Goal: Information Seeking & Learning: Learn about a topic

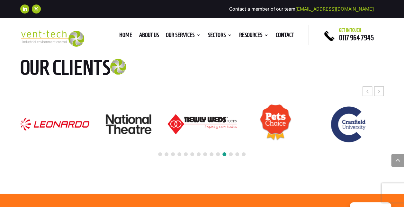
scroll to position [2184, 0]
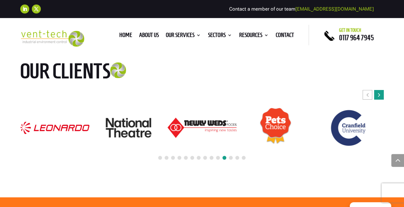
click at [380, 90] on div "Next slide" at bounding box center [379, 95] width 10 height 10
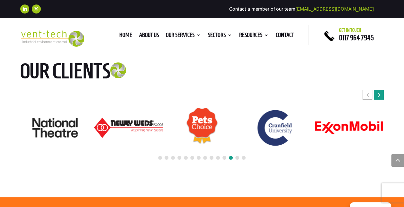
click at [380, 90] on div "Next slide" at bounding box center [379, 95] width 10 height 10
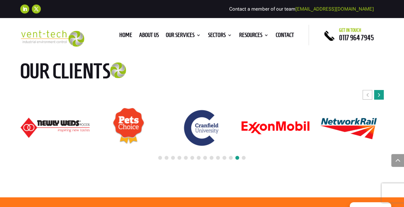
click at [380, 90] on div "Next slide" at bounding box center [379, 95] width 10 height 10
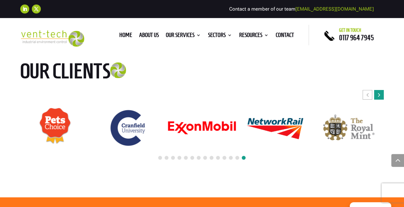
click at [380, 92] on icon "Next slide" at bounding box center [379, 95] width 2 height 6
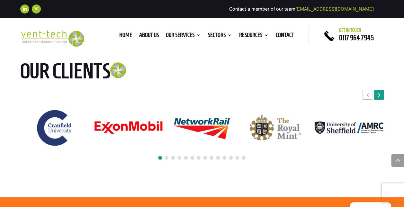
click at [380, 92] on icon "Next slide" at bounding box center [379, 95] width 2 height 6
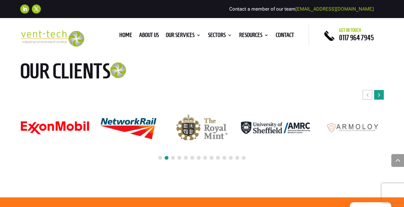
click at [380, 92] on icon "Next slide" at bounding box center [379, 95] width 2 height 6
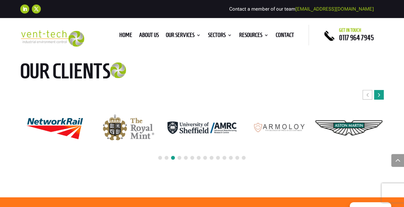
click at [380, 92] on icon "Next slide" at bounding box center [379, 95] width 2 height 6
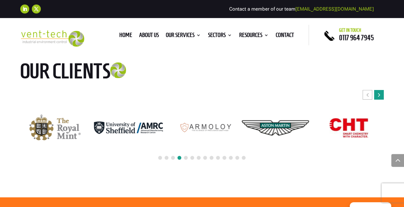
click at [380, 92] on icon "Next slide" at bounding box center [379, 95] width 2 height 6
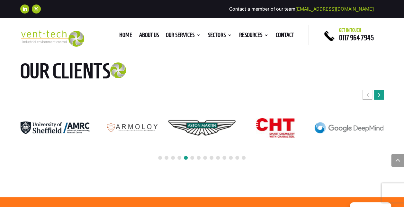
click at [380, 92] on icon "Next slide" at bounding box center [379, 95] width 2 height 6
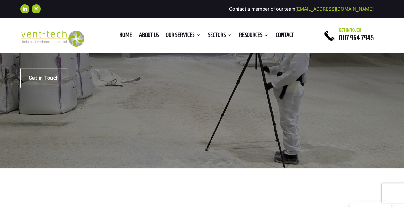
scroll to position [0, 0]
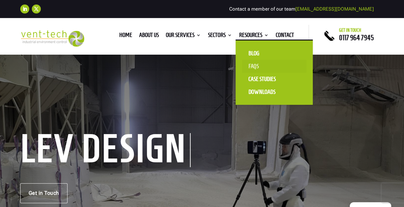
click at [253, 66] on link "FAQS" at bounding box center [274, 66] width 64 height 13
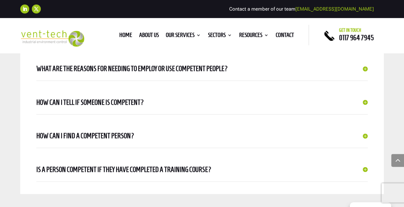
scroll to position [610, 0]
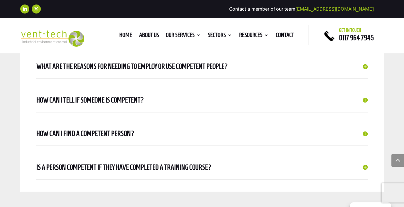
click at [364, 97] on h5 "How can I tell if someone is competent?" at bounding box center [201, 99] width 331 height 11
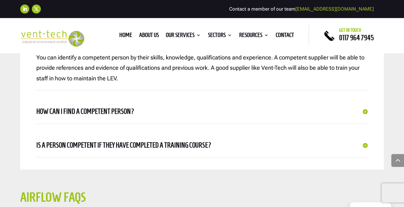
scroll to position [675, 0]
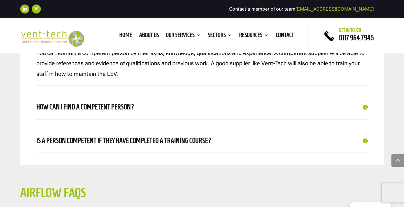
click at [366, 105] on h5 "How can I find a competent person?" at bounding box center [201, 106] width 331 height 11
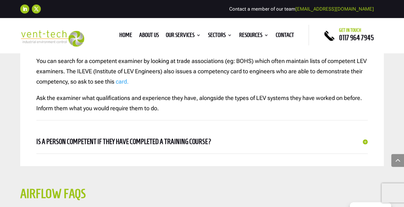
scroll to position [739, 0]
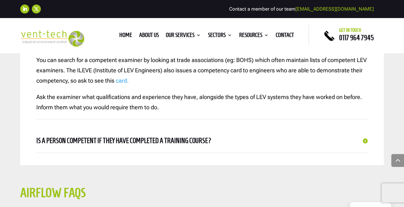
click at [366, 138] on h5 "Is a person competent if they have completed a training course?" at bounding box center [201, 140] width 331 height 11
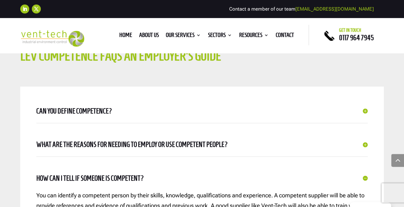
scroll to position [546, 0]
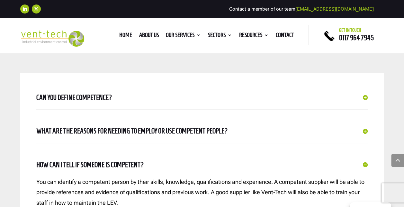
click at [363, 95] on h5 "Can you define competence?" at bounding box center [201, 97] width 331 height 11
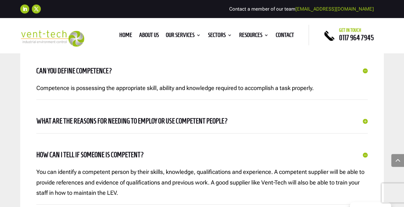
scroll to position [610, 0]
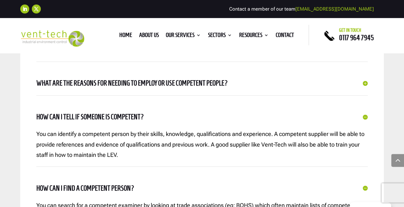
click at [365, 81] on h5 "What are the reasons for needing to employ or use competent people?" at bounding box center [201, 82] width 331 height 11
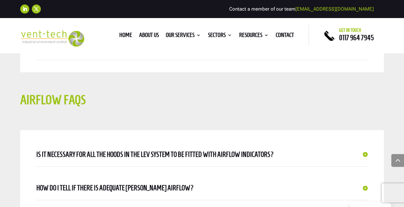
scroll to position [867, 0]
